Goal: Task Accomplishment & Management: Manage account settings

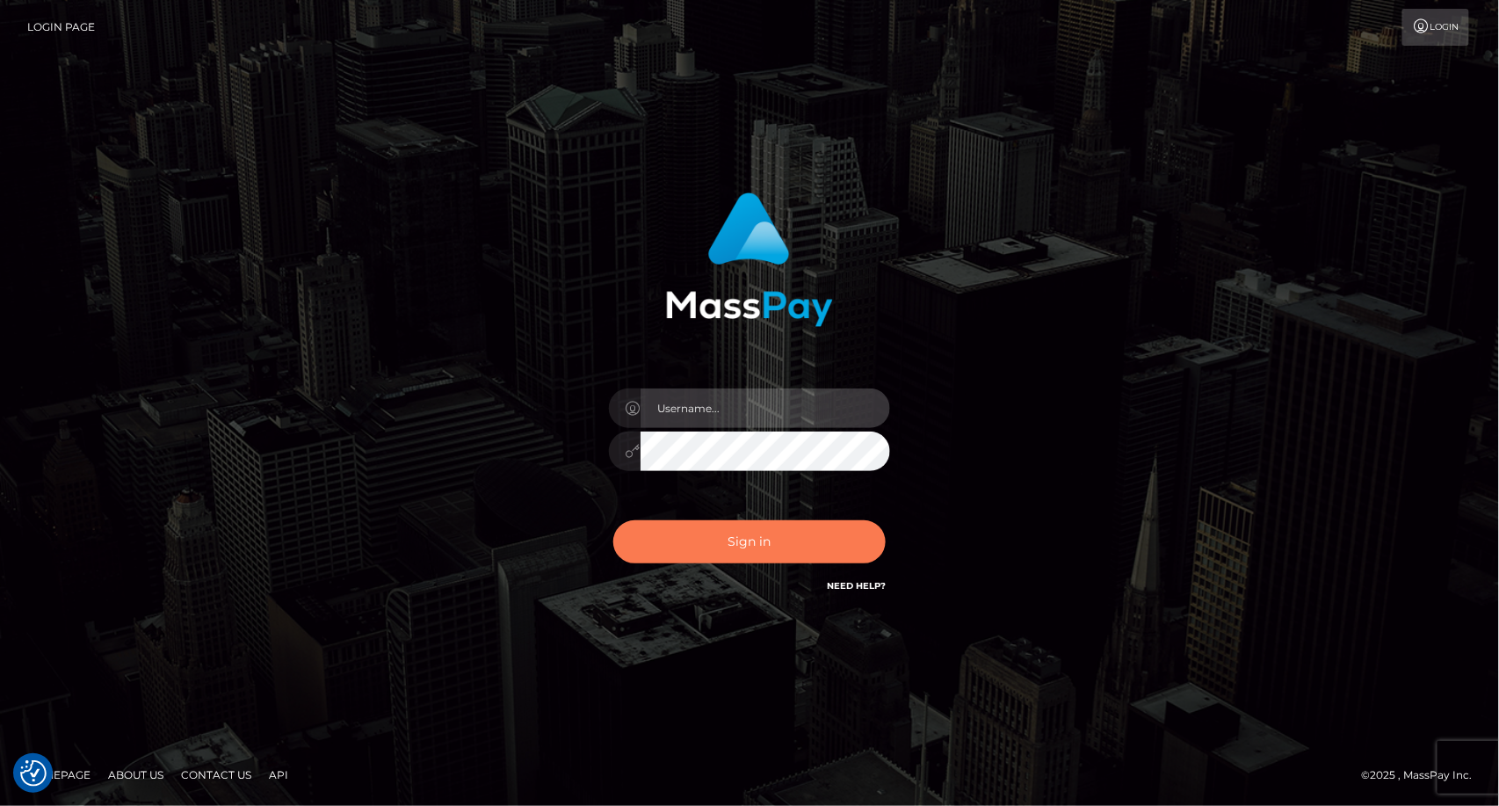
type input "dat.rush"
click at [683, 541] on button "Sign in" at bounding box center [749, 541] width 272 height 43
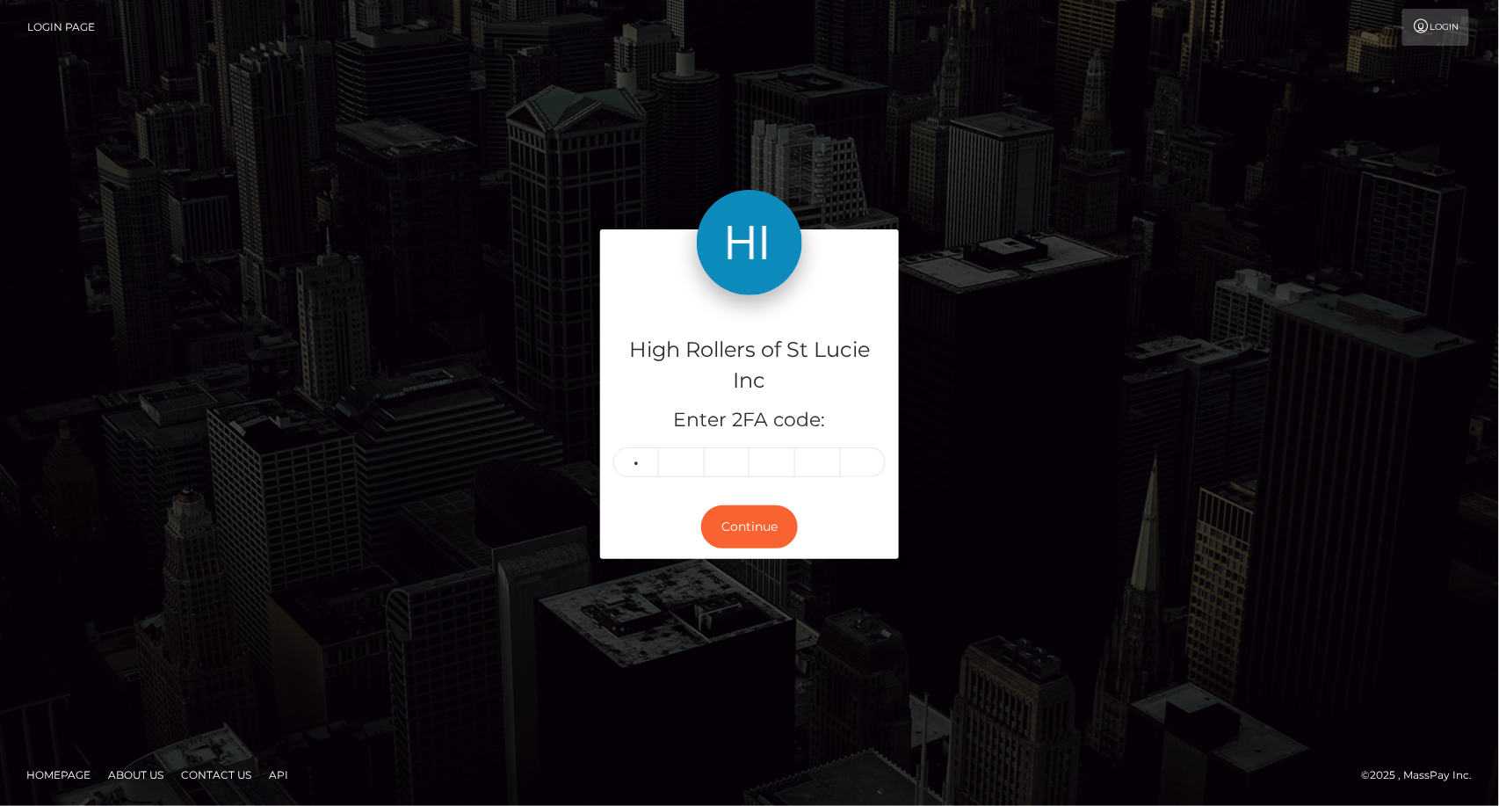
type input "3"
type input "6"
type input "3"
type input "5"
type input "1"
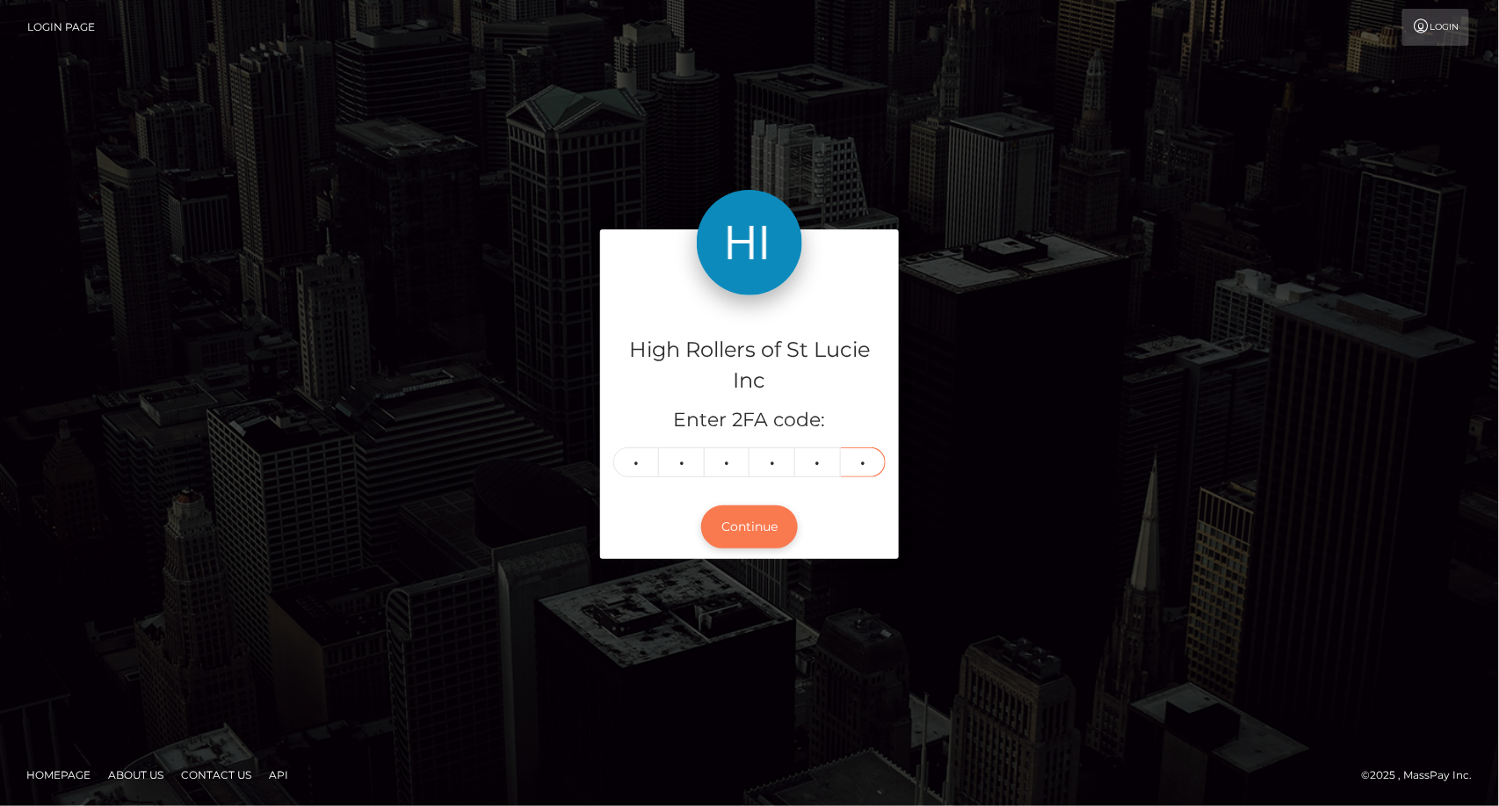
type input "9"
click at [721, 531] on button "Continue" at bounding box center [749, 526] width 97 height 43
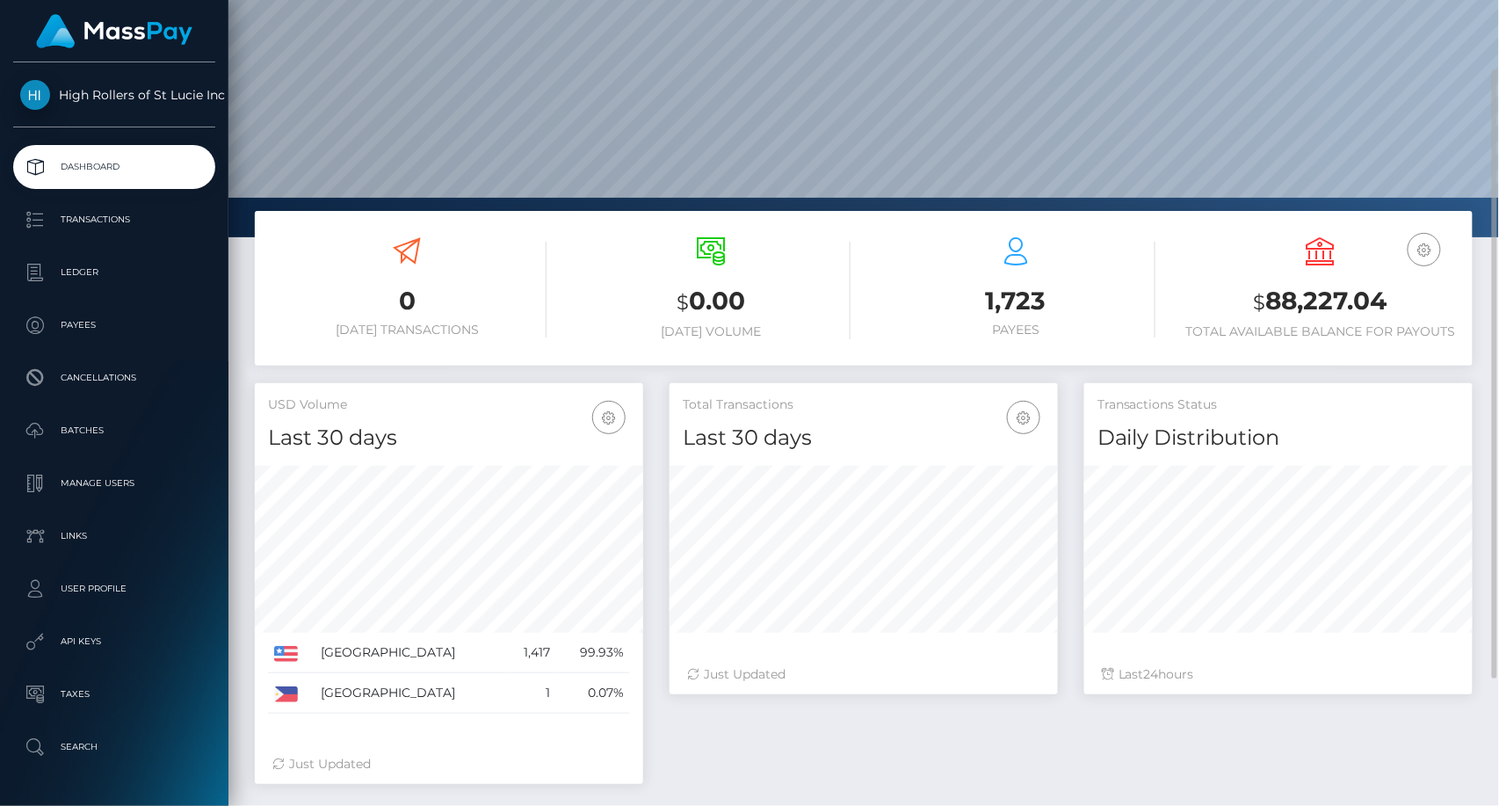
scroll to position [311, 388]
click at [130, 18] on img at bounding box center [114, 31] width 156 height 34
